Goal: Information Seeking & Learning: Learn about a topic

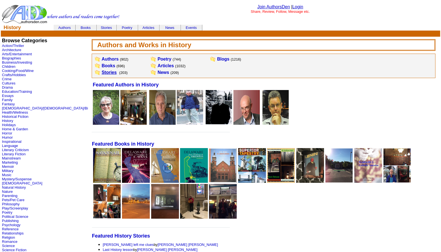
click at [102, 71] on link "Stories" at bounding box center [109, 72] width 15 height 5
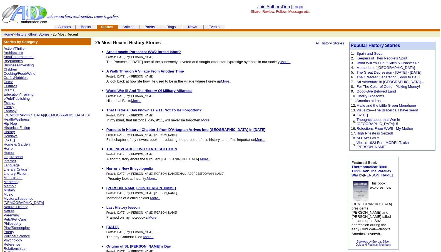
click at [9, 186] on link "Memoir" at bounding box center [10, 186] width 12 height 4
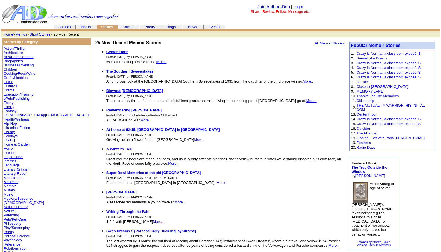
click at [14, 198] on link "Mystery/Suspense" at bounding box center [19, 198] width 30 height 4
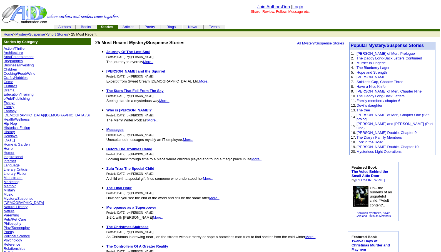
click at [15, 60] on link "Biographies" at bounding box center [13, 61] width 19 height 4
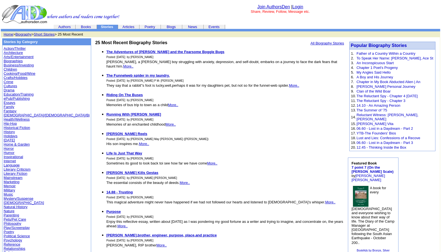
click at [8, 69] on link "Children" at bounding box center [10, 69] width 13 height 4
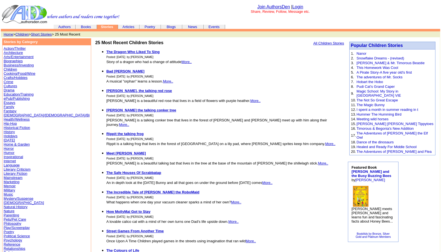
click at [6, 232] on link "Poetry" at bounding box center [9, 232] width 11 height 4
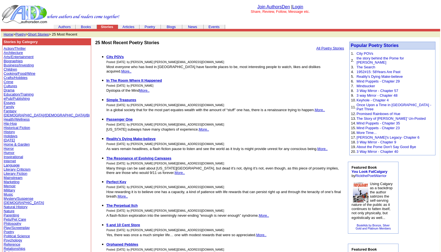
click at [9, 232] on link "Poetry" at bounding box center [9, 232] width 11 height 4
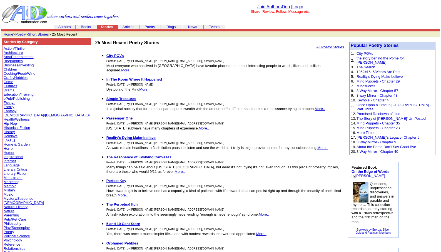
click at [10, 239] on link "Psychology" at bounding box center [13, 240] width 18 height 4
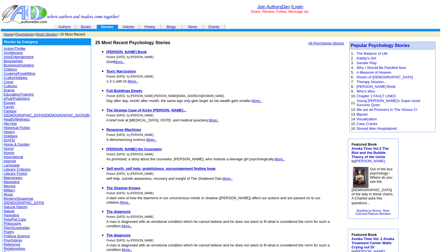
click at [23, 34] on link "Psychology" at bounding box center [24, 34] width 18 height 4
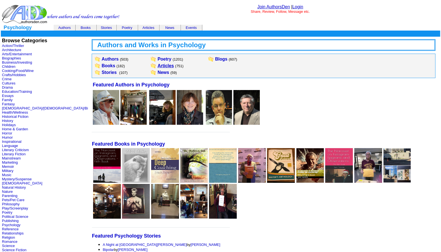
click at [157, 65] on link "Articles" at bounding box center [165, 65] width 16 height 5
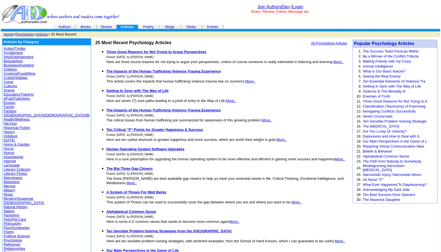
click at [9, 103] on link "Essays" at bounding box center [10, 102] width 12 height 4
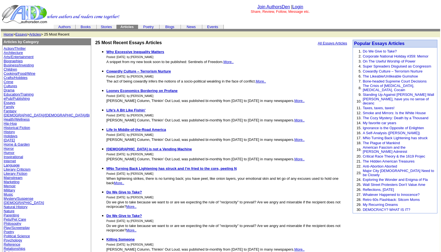
click at [21, 34] on link "Essays" at bounding box center [21, 34] width 12 height 4
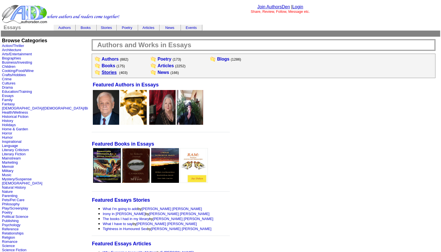
click at [102, 74] on link "Stories" at bounding box center [109, 72] width 15 height 5
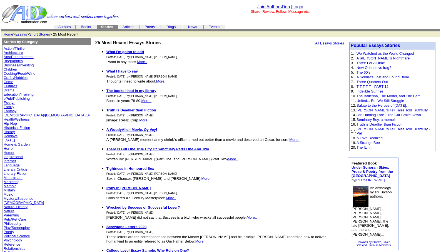
click at [17, 173] on link "Literary Fiction" at bounding box center [16, 173] width 24 height 4
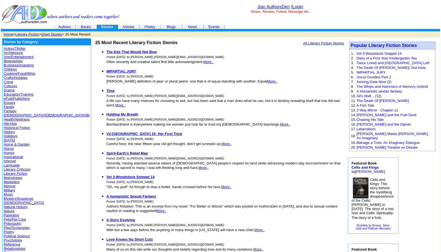
click at [17, 198] on link "Mystery/Suspense" at bounding box center [19, 198] width 30 height 4
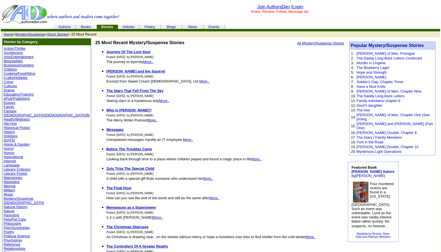
click at [10, 240] on link "Psychology" at bounding box center [13, 240] width 18 height 4
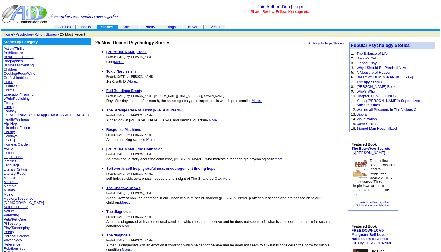
click at [24, 35] on link "Psychology" at bounding box center [24, 34] width 18 height 4
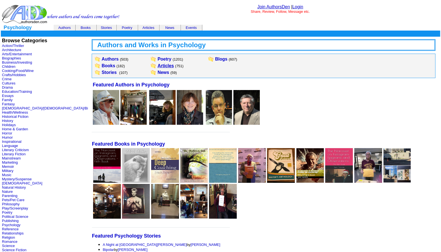
click at [157, 64] on link "Articles" at bounding box center [165, 65] width 16 height 5
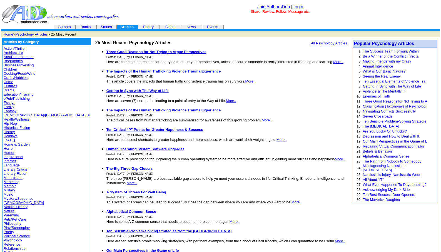
click at [27, 34] on link "Psychology" at bounding box center [24, 34] width 18 height 4
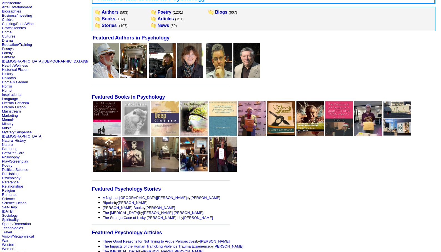
scroll to position [56, 0]
